Goal: Information Seeking & Learning: Learn about a topic

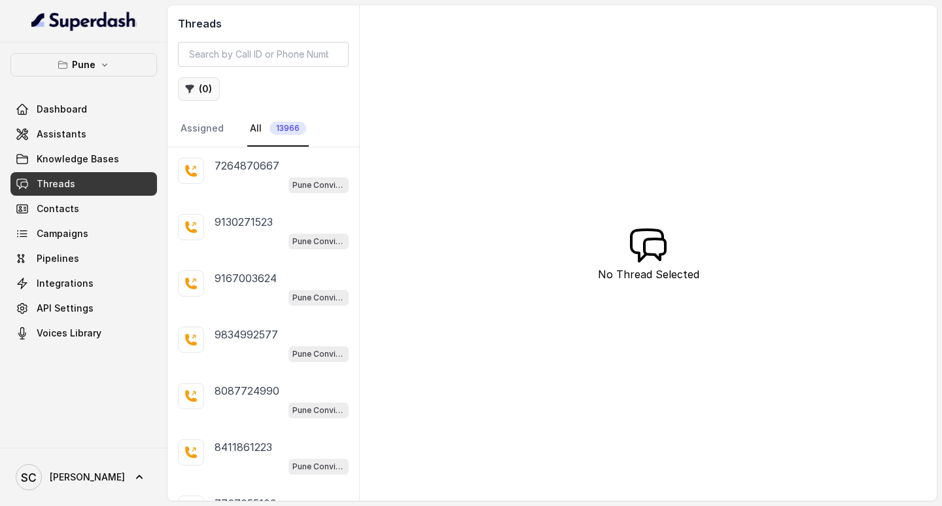
click at [198, 88] on button "( 0 )" at bounding box center [199, 89] width 42 height 24
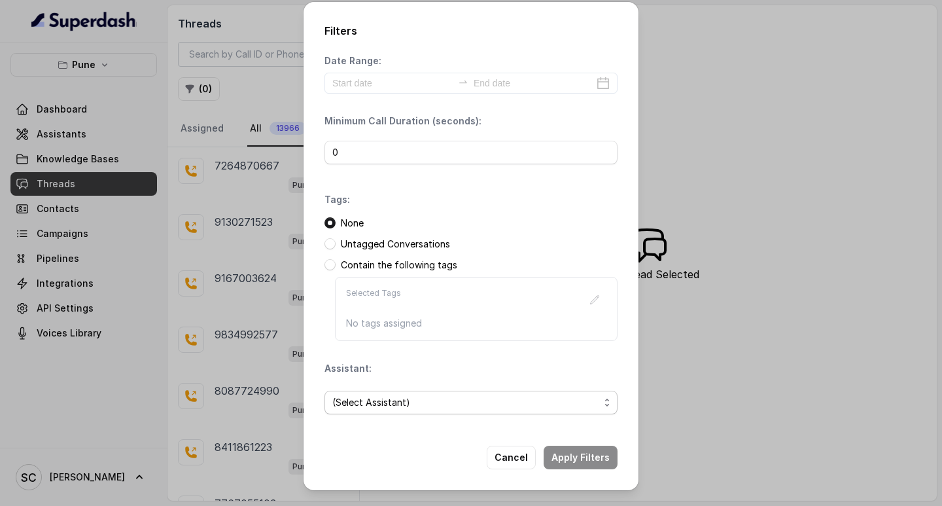
click at [370, 400] on span "(Select Assistant)" at bounding box center [465, 402] width 267 height 16
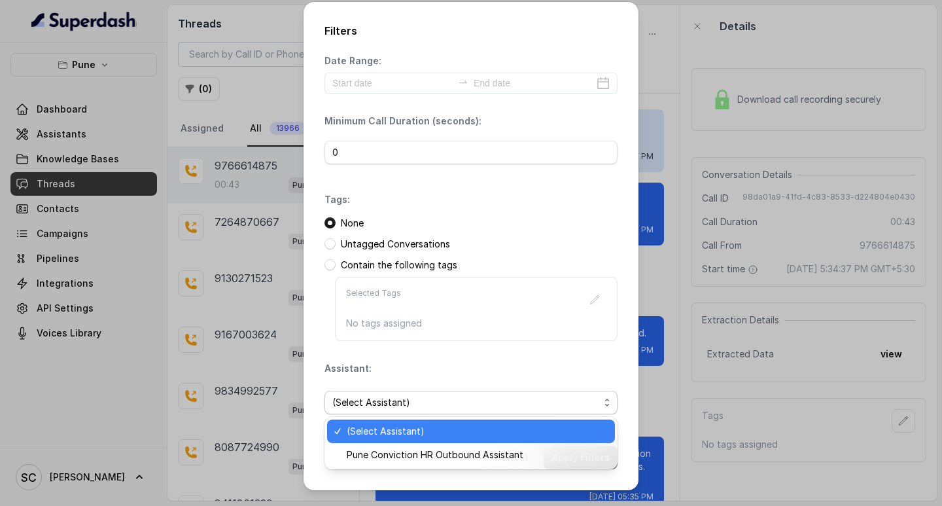
scroll to position [161, 0]
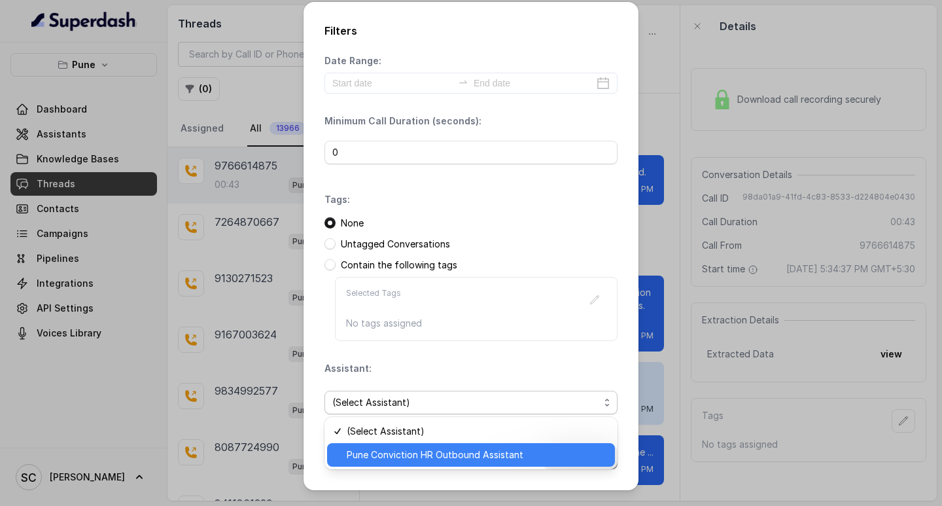
drag, startPoint x: 373, startPoint y: 455, endPoint x: 381, endPoint y: 432, distance: 24.4
click at [373, 454] on span "Pune Conviction HR Outbound Assistant" at bounding box center [477, 455] width 260 height 16
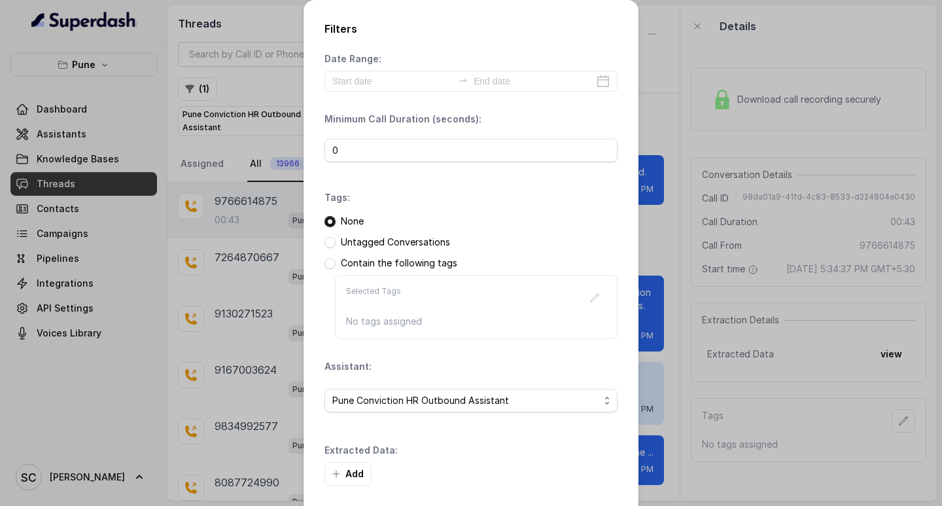
drag, startPoint x: 340, startPoint y: 461, endPoint x: 362, endPoint y: 460, distance: 22.3
click at [347, 465] on div "Extracted Data: Add" at bounding box center [470, 465] width 293 height 42
click at [343, 470] on button "Add" at bounding box center [347, 474] width 47 height 24
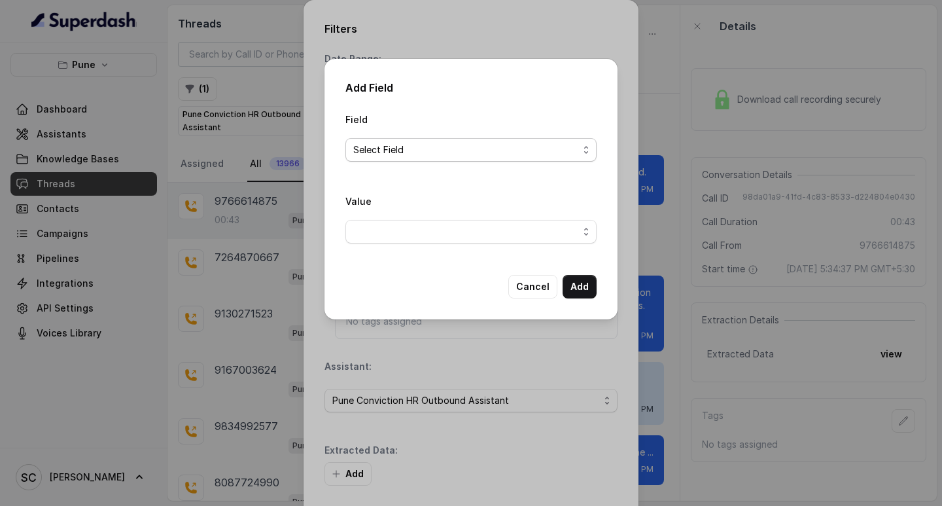
click at [416, 150] on span "Select Field" at bounding box center [465, 150] width 225 height 16
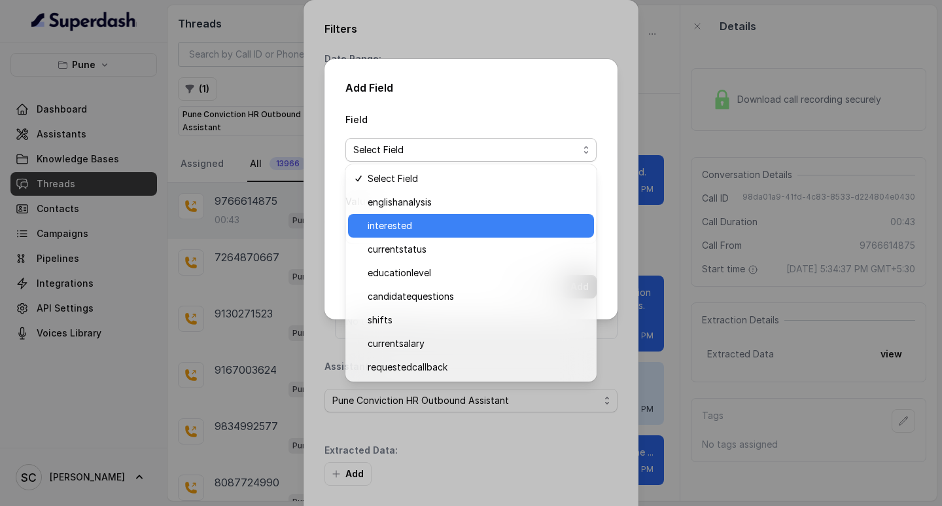
click at [415, 222] on span "interested" at bounding box center [477, 226] width 218 height 16
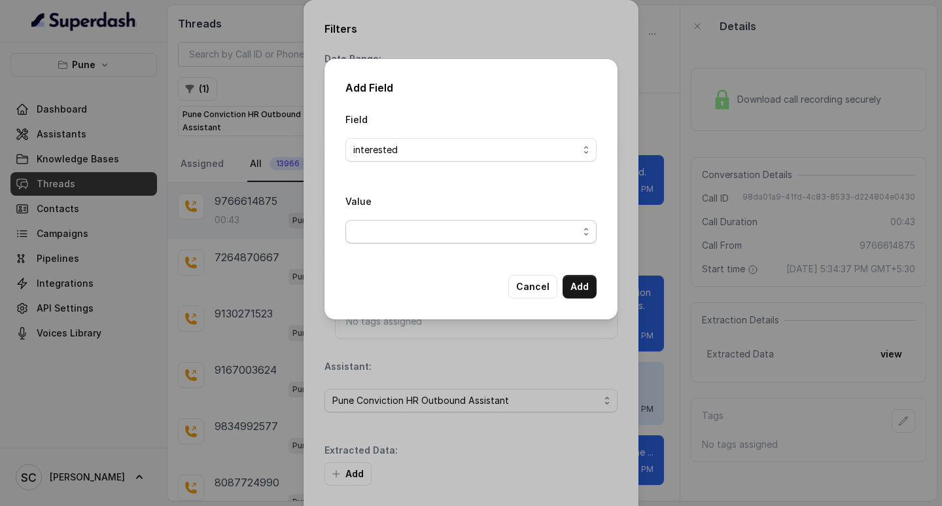
drag, startPoint x: 380, startPoint y: 224, endPoint x: 387, endPoint y: 236, distance: 13.2
click at [379, 224] on span "button" at bounding box center [470, 232] width 251 height 24
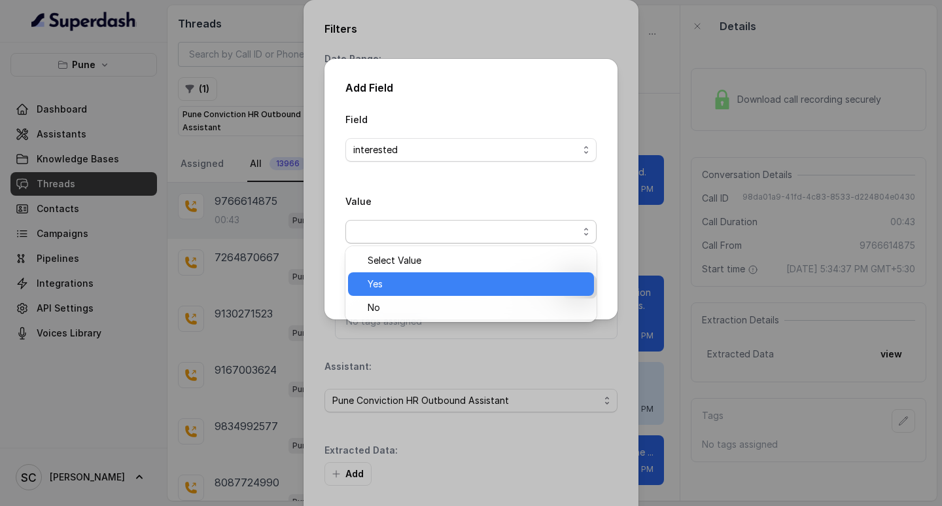
drag, startPoint x: 386, startPoint y: 281, endPoint x: 392, endPoint y: 278, distance: 6.7
click at [389, 280] on span "Yes" at bounding box center [477, 284] width 218 height 16
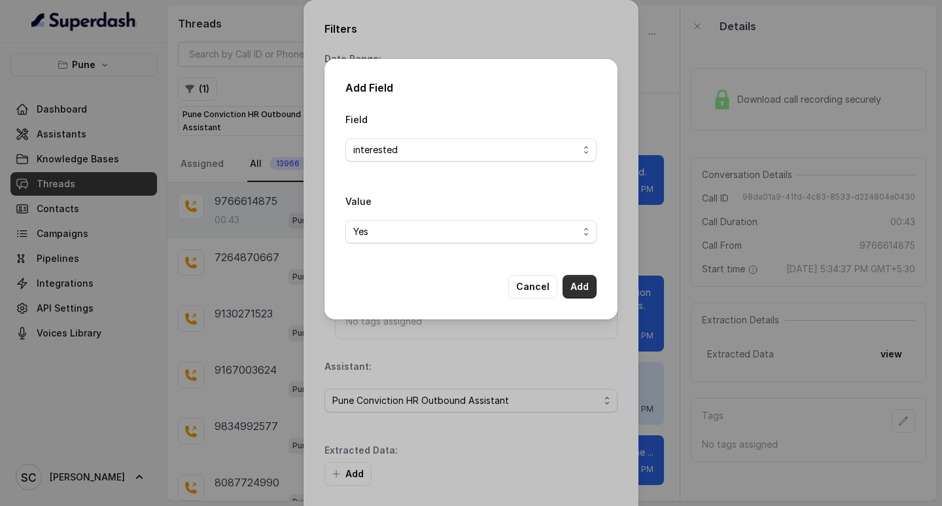
click at [580, 285] on button "Add" at bounding box center [580, 287] width 34 height 24
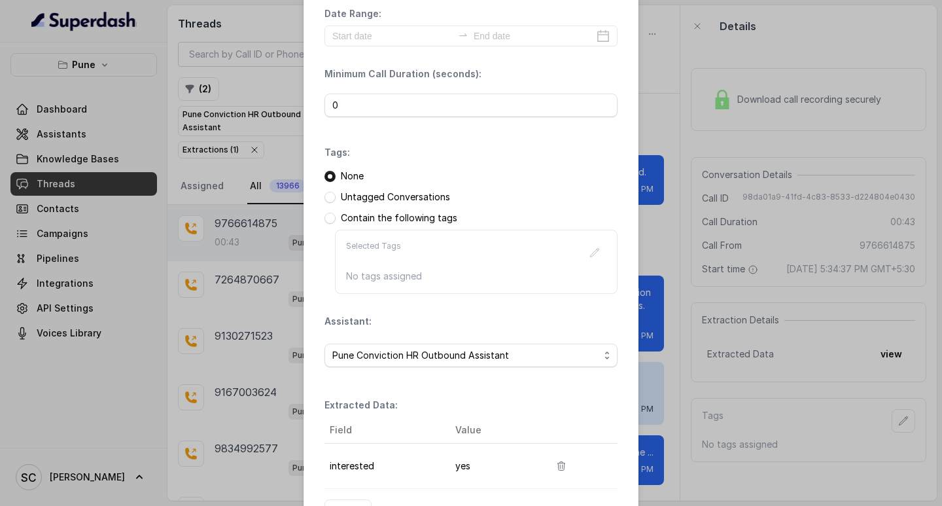
scroll to position [138, 0]
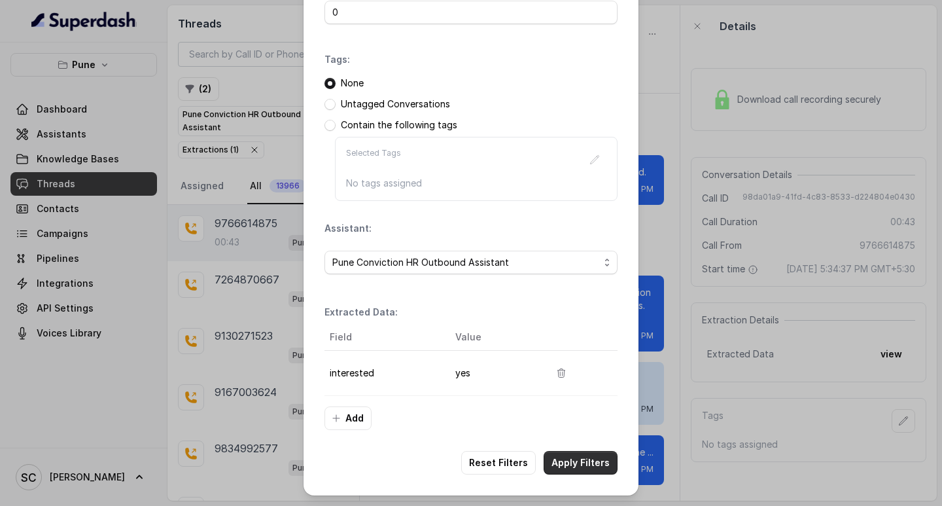
drag, startPoint x: 553, startPoint y: 457, endPoint x: 555, endPoint y: 449, distance: 8.1
click at [553, 455] on button "Apply Filters" at bounding box center [581, 463] width 74 height 24
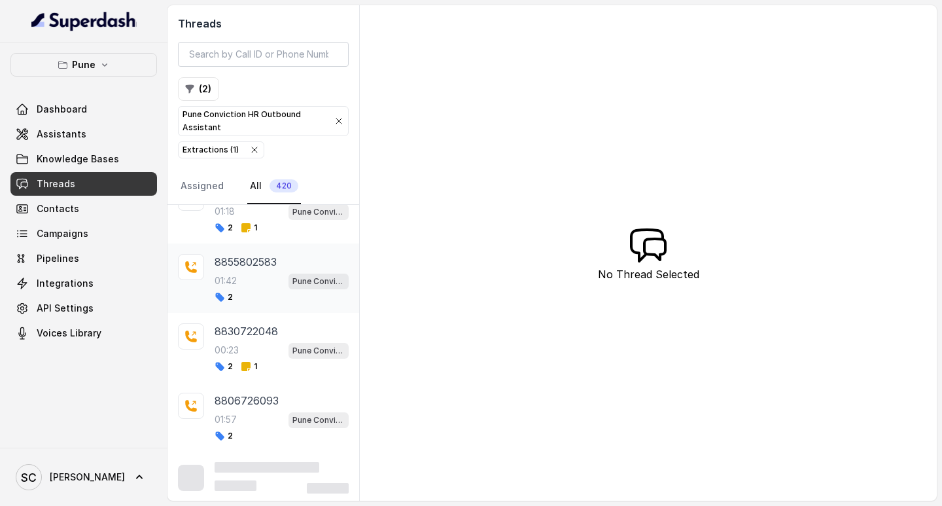
scroll to position [450, 0]
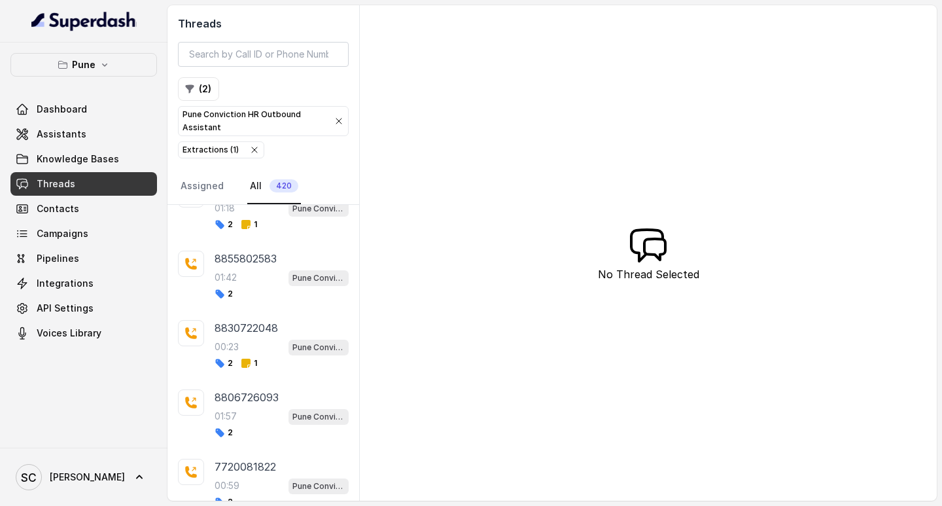
click at [360, 345] on div "Threads ( 2 ) Pune Conviction HR Outbound Assistant Extractions ( 1 ) Assigned …" at bounding box center [551, 252] width 769 height 495
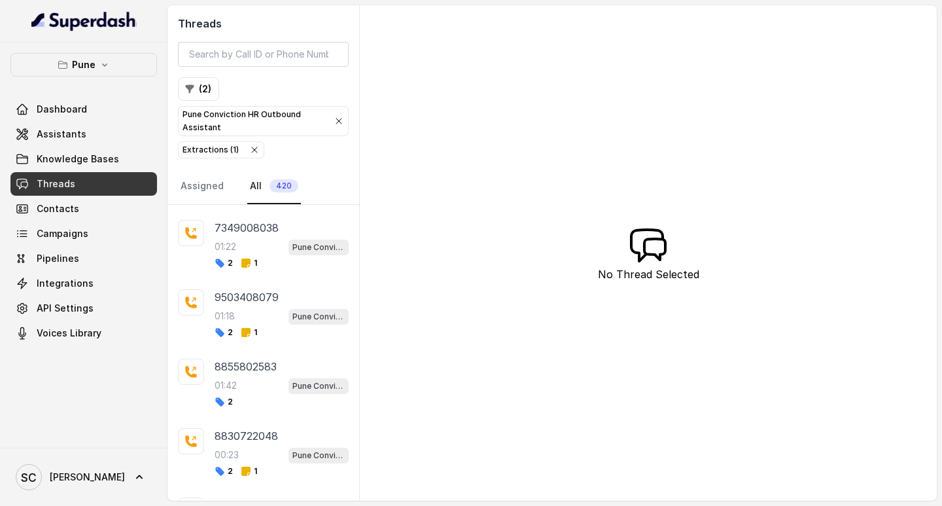
scroll to position [0, 0]
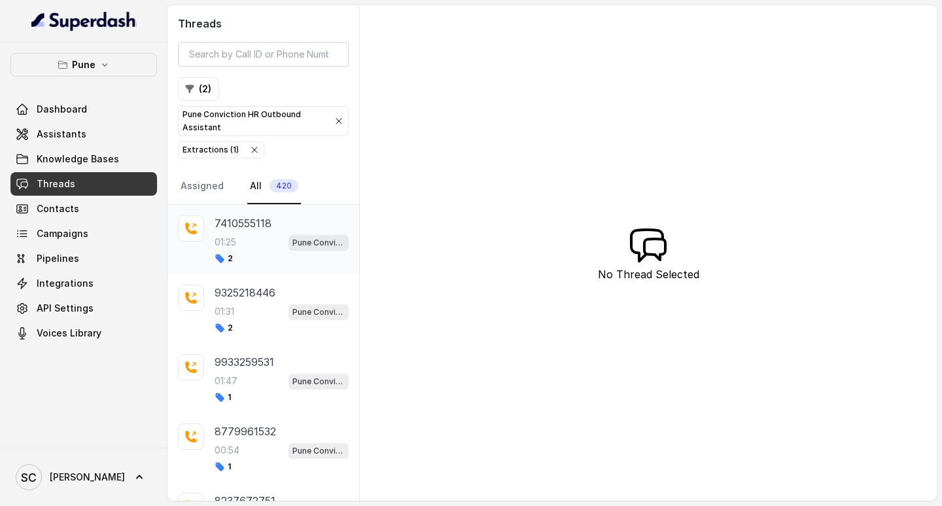
click at [254, 228] on p "7410555118" at bounding box center [243, 223] width 57 height 16
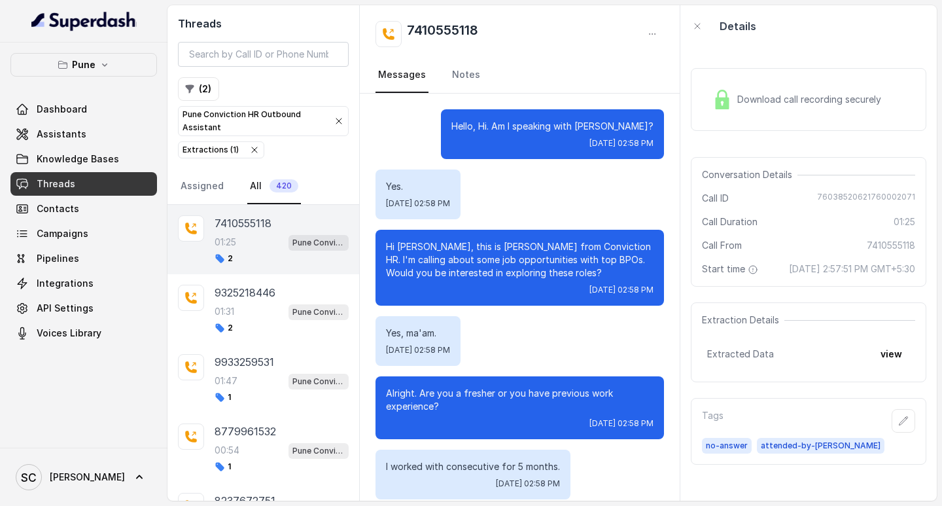
scroll to position [875, 0]
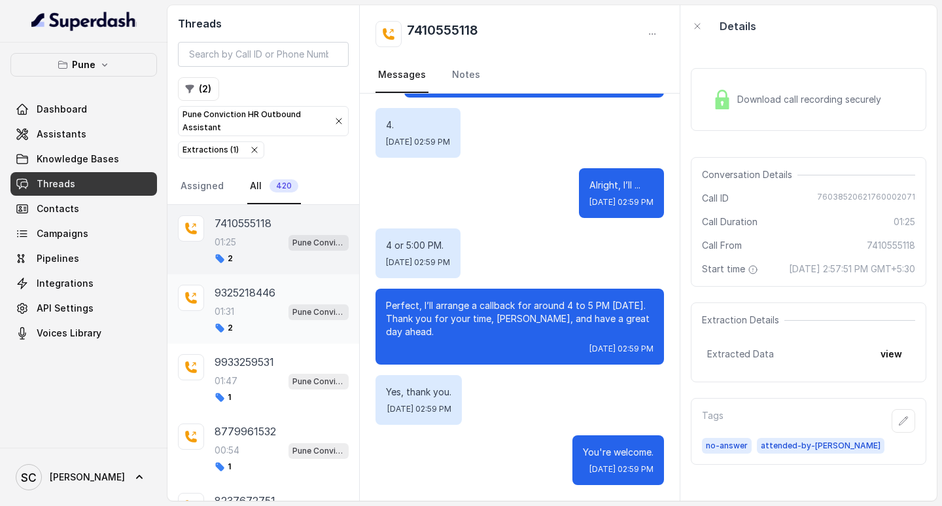
click at [241, 292] on p "9325218446" at bounding box center [245, 293] width 61 height 16
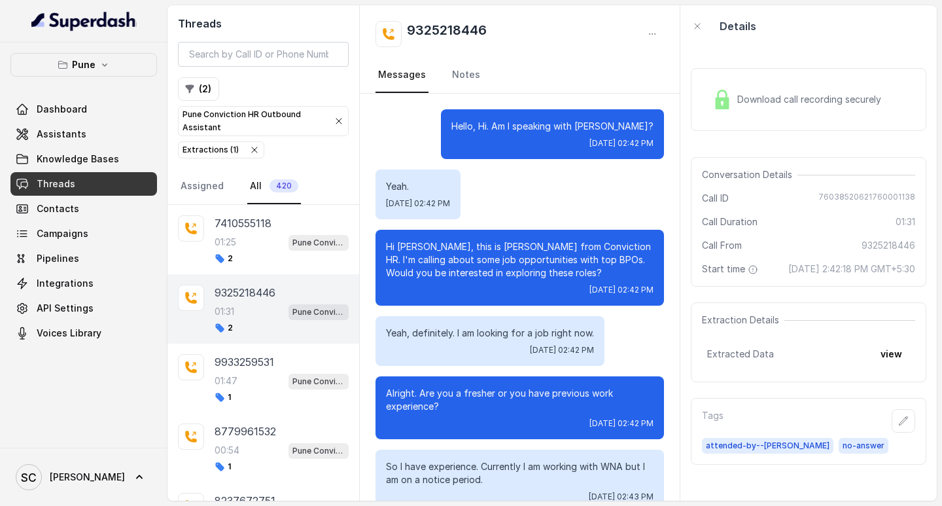
scroll to position [1103, 0]
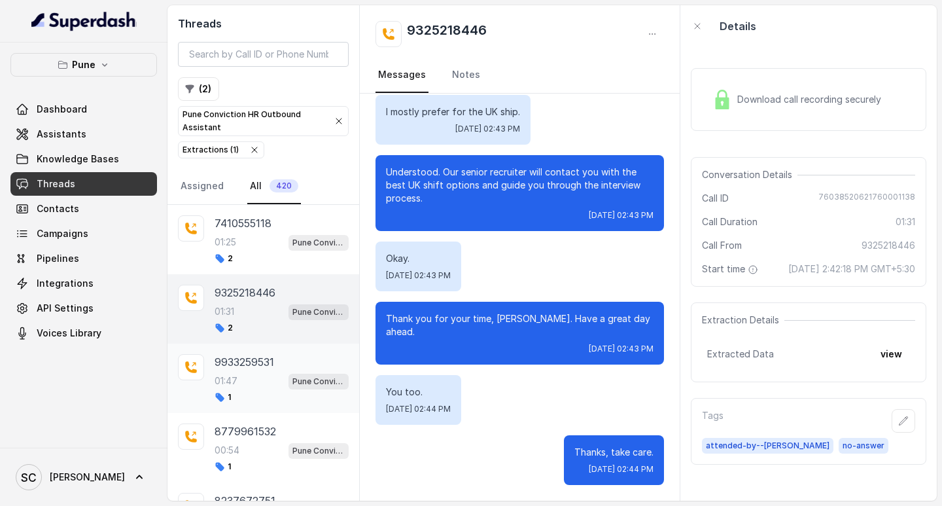
click at [246, 365] on p "9933259531" at bounding box center [245, 362] width 60 height 16
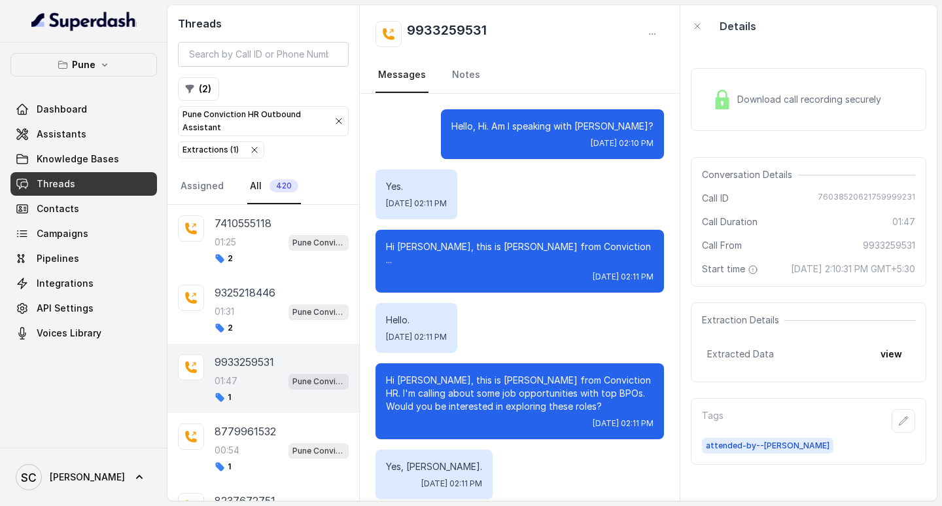
scroll to position [1370, 0]
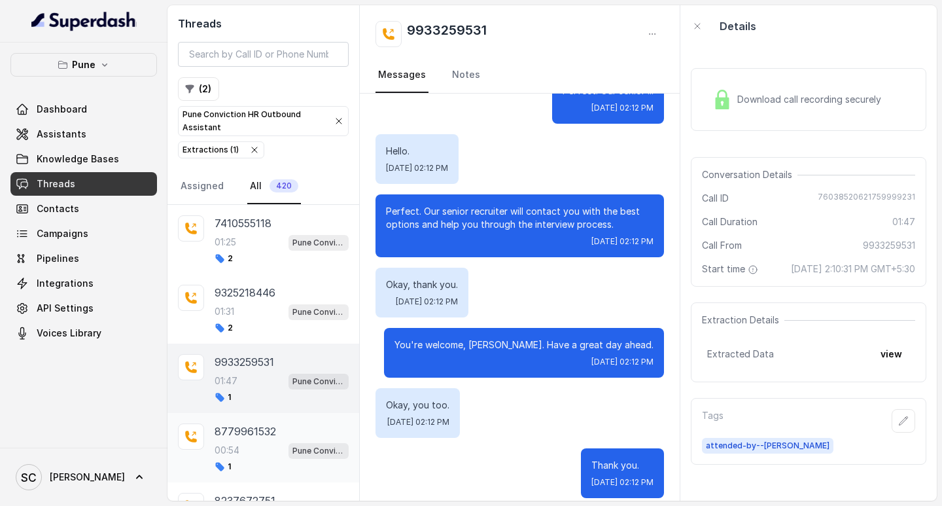
click at [236, 426] on p "8779961532" at bounding box center [245, 431] width 61 height 16
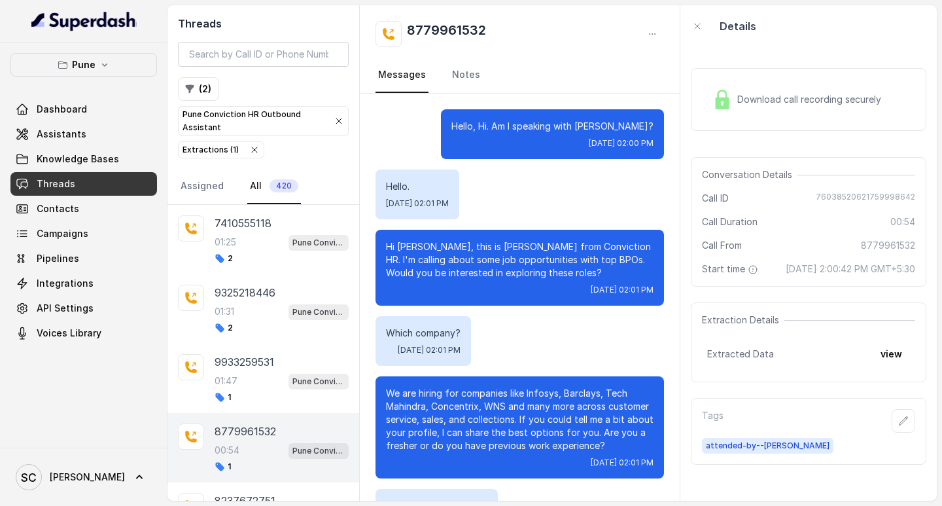
scroll to position [140, 0]
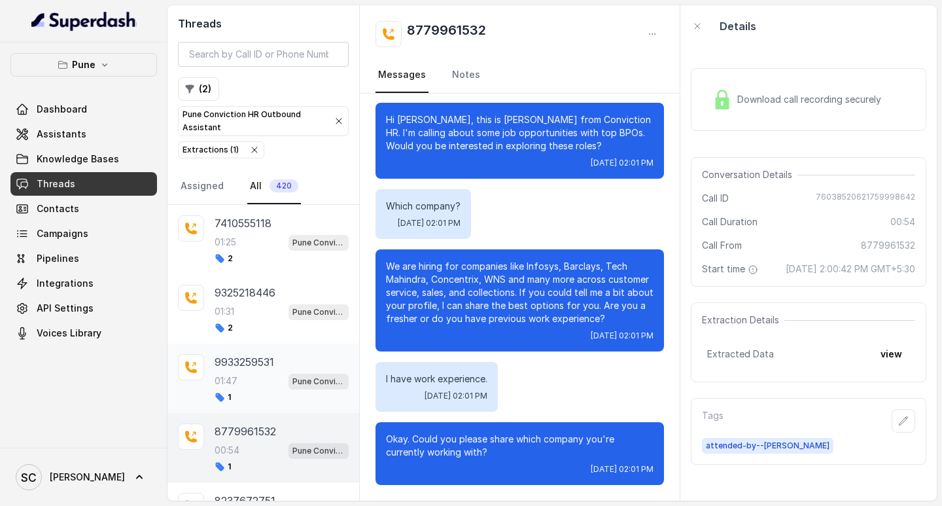
click at [235, 382] on p "01:47" at bounding box center [226, 380] width 23 height 13
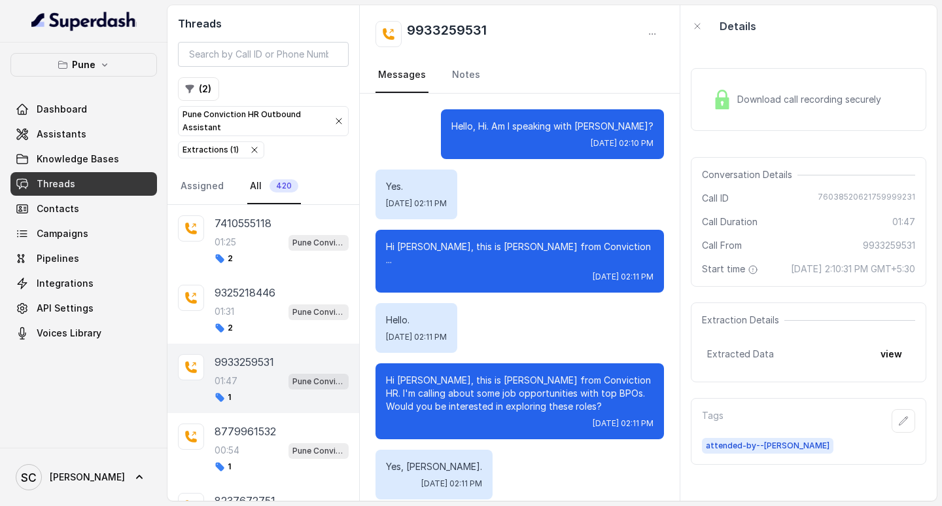
scroll to position [1370, 0]
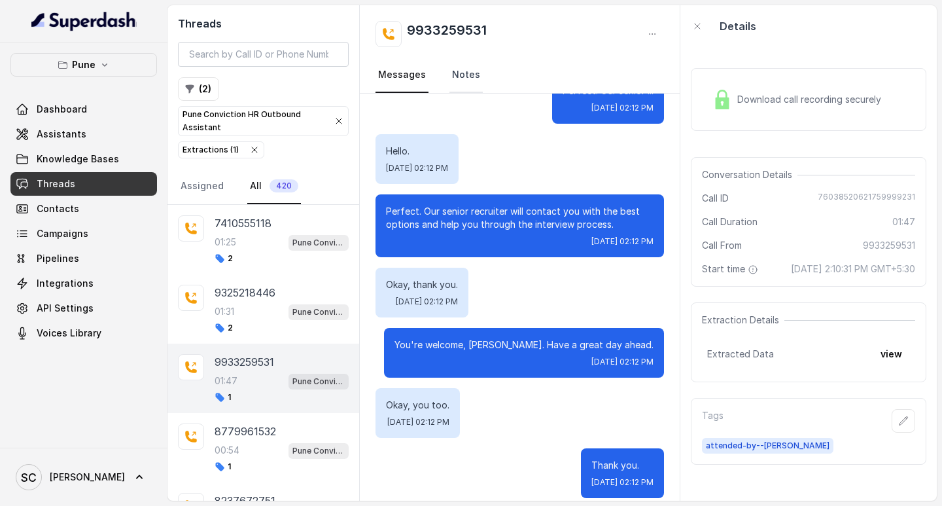
click at [458, 69] on link "Notes" at bounding box center [465, 75] width 33 height 35
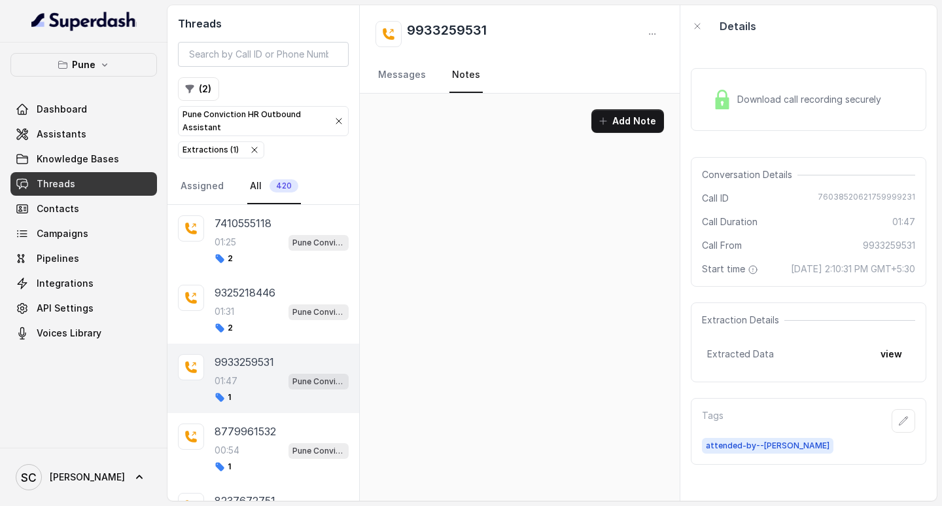
scroll to position [0, 0]
click at [393, 71] on link "Messages" at bounding box center [402, 75] width 53 height 35
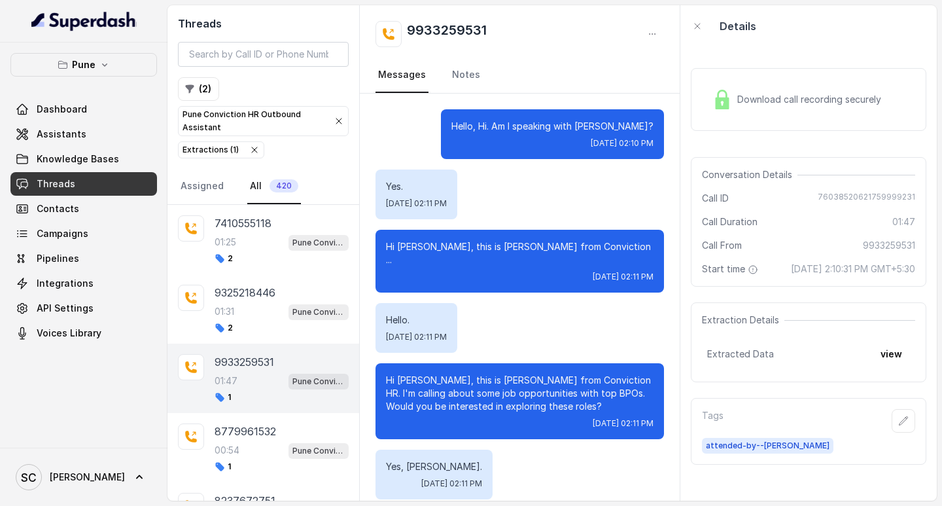
click at [250, 364] on p "9933259531" at bounding box center [245, 362] width 60 height 16
click at [245, 292] on p "9325218446" at bounding box center [245, 293] width 61 height 16
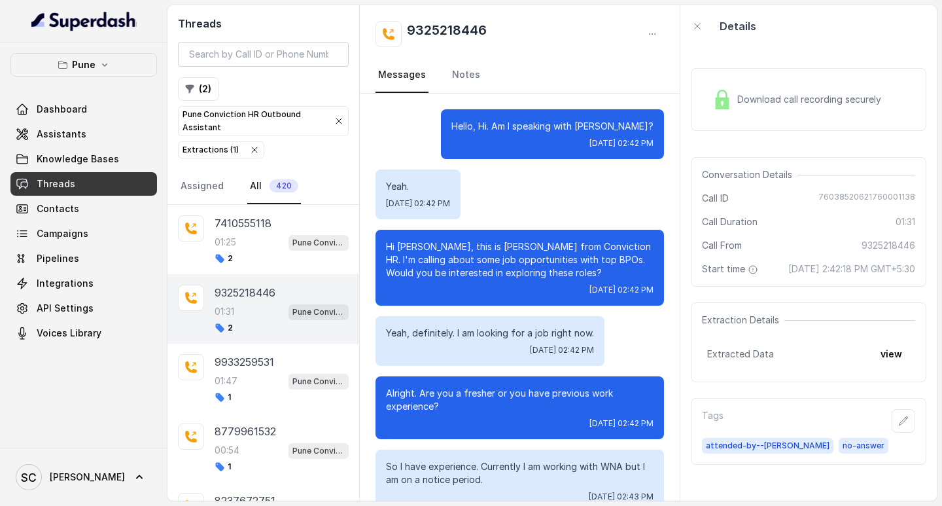
scroll to position [1103, 0]
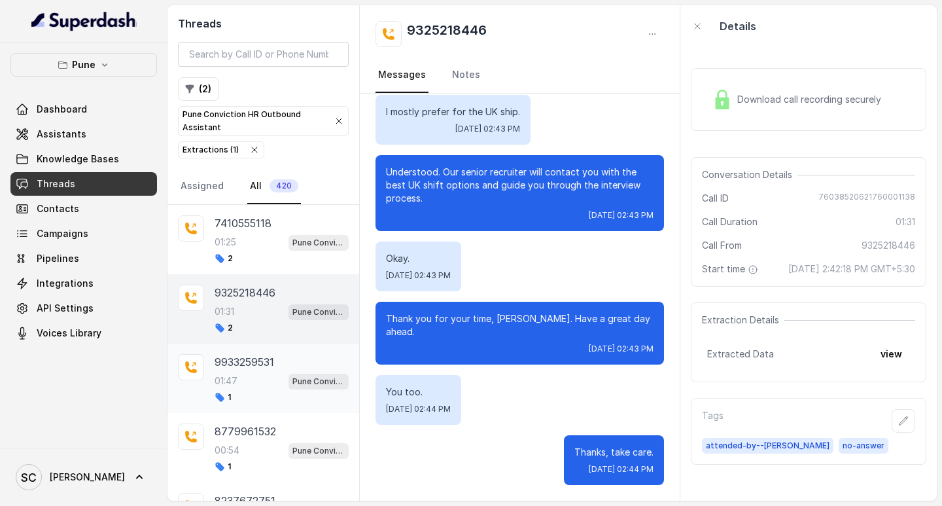
click at [248, 357] on p "9933259531" at bounding box center [245, 362] width 60 height 16
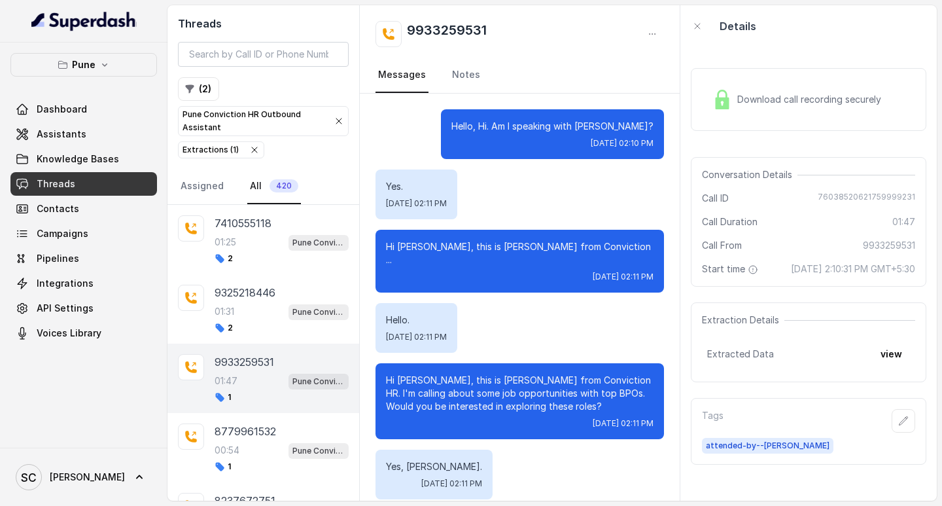
scroll to position [1370, 0]
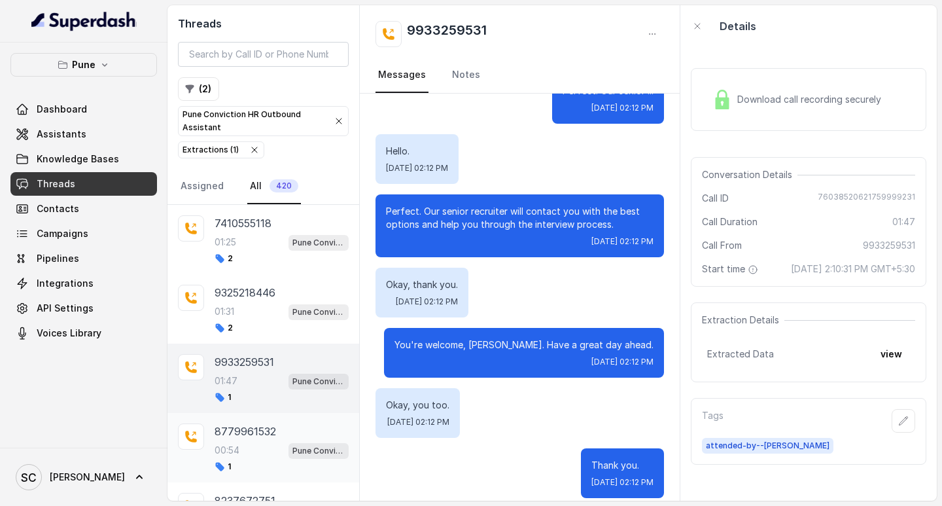
click at [250, 426] on p "8779961532" at bounding box center [245, 431] width 61 height 16
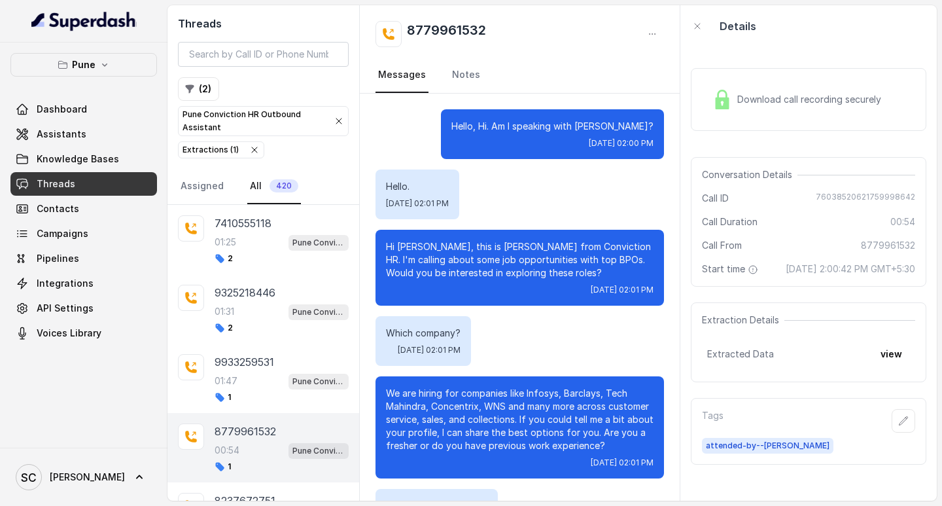
scroll to position [140, 0]
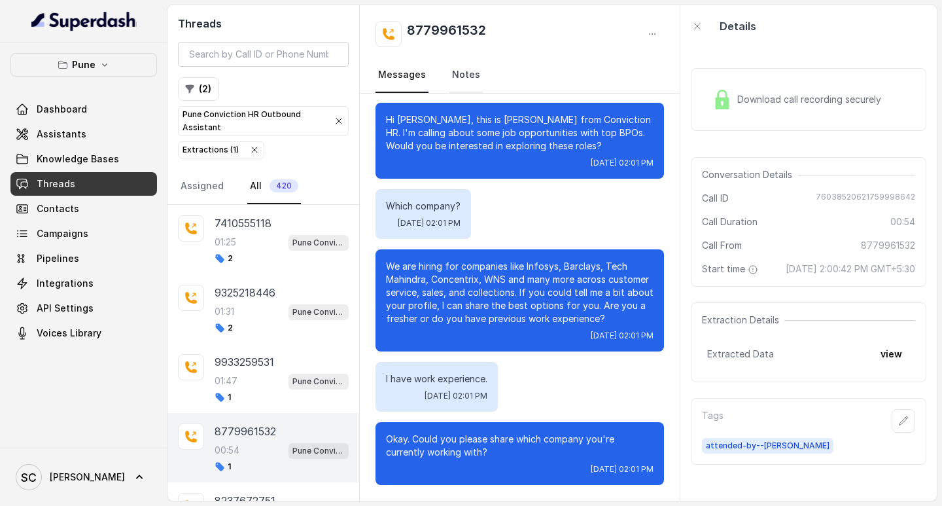
click at [460, 68] on link "Notes" at bounding box center [465, 75] width 33 height 35
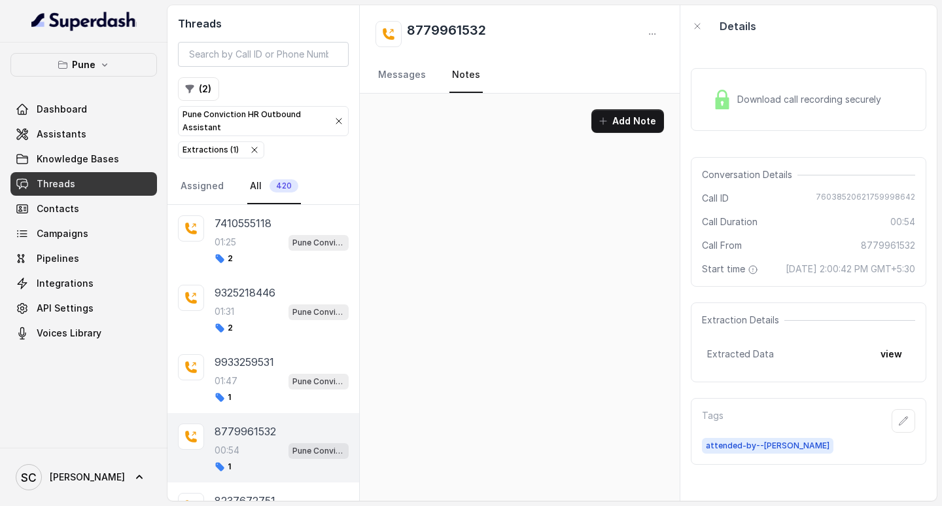
scroll to position [0, 0]
click at [408, 76] on link "Messages" at bounding box center [402, 75] width 53 height 35
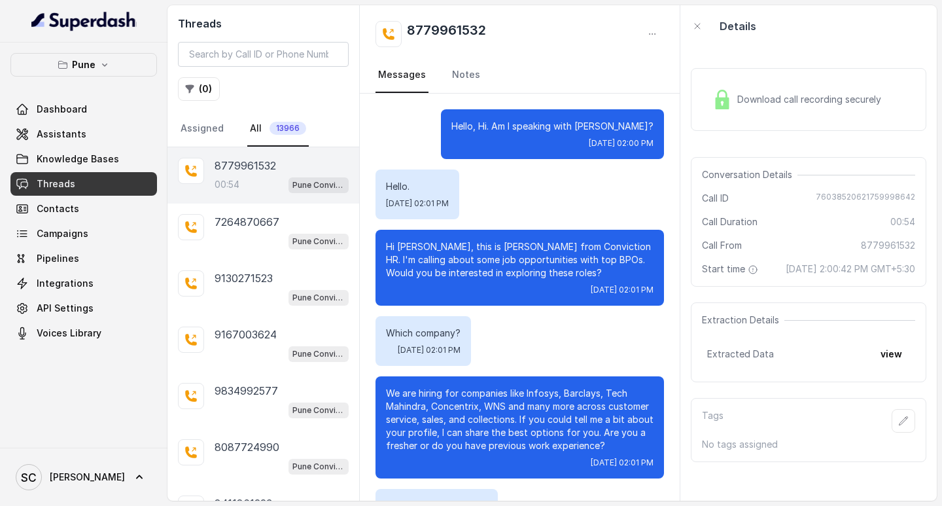
scroll to position [140, 0]
